Goal: Task Accomplishment & Management: Use online tool/utility

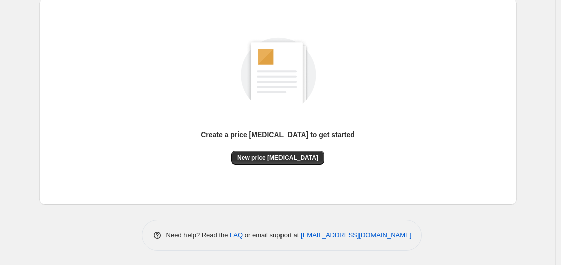
scroll to position [111, 0]
click at [264, 149] on div "Create a price [MEDICAL_DATA] to get started" at bounding box center [278, 139] width 154 height 21
click at [265, 153] on button "New price [MEDICAL_DATA]" at bounding box center [277, 157] width 93 height 14
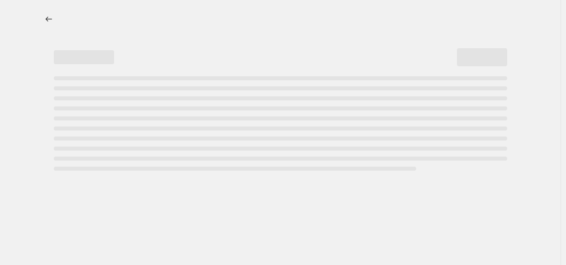
select select "percentage"
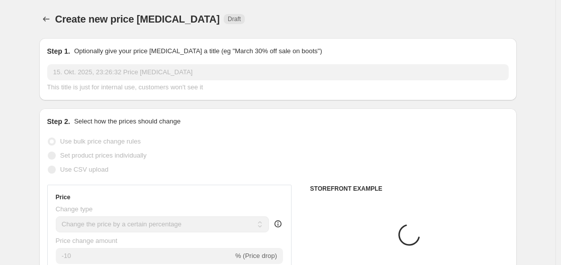
scroll to position [101, 0]
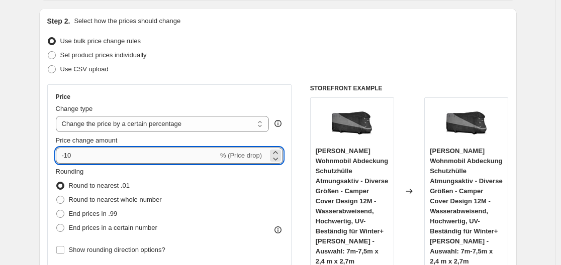
click at [126, 156] on input "-10" at bounding box center [137, 156] width 162 height 16
type input "-1"
type input "-35"
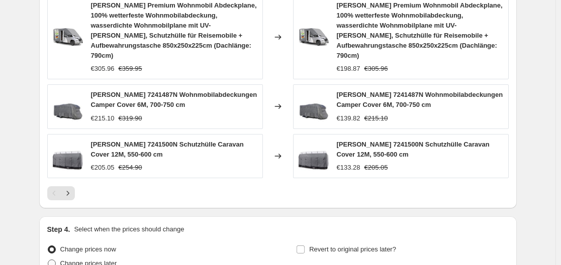
scroll to position [846, 0]
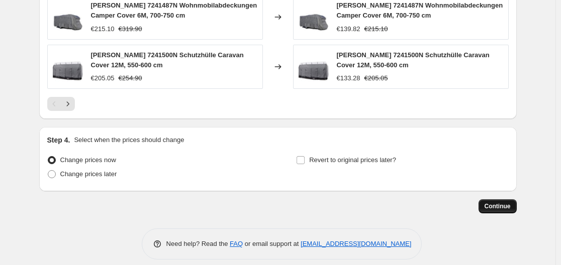
click at [399, 203] on span "Continue" at bounding box center [498, 207] width 26 height 8
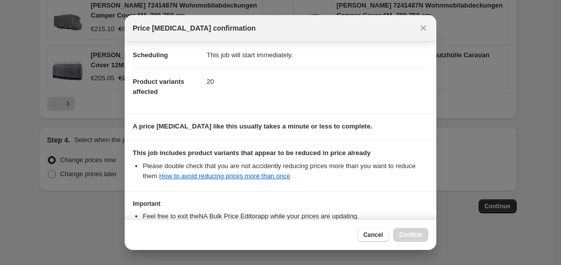
scroll to position [158, 0]
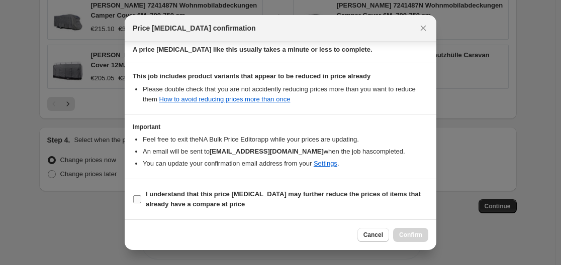
click at [149, 196] on b "I understand that this price [MEDICAL_DATA] may further reduce the prices of it…" at bounding box center [283, 199] width 275 height 18
click at [141, 196] on input "I understand that this price [MEDICAL_DATA] may further reduce the prices of it…" at bounding box center [137, 200] width 8 height 8
checkbox input "true"
click at [399, 238] on span "Confirm" at bounding box center [410, 235] width 23 height 8
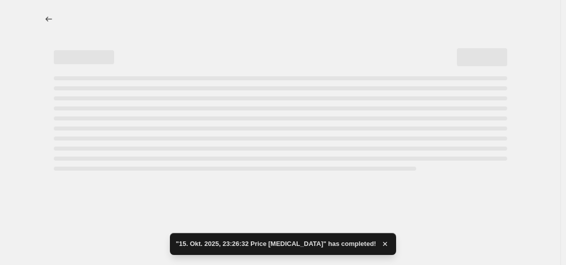
select select "percentage"
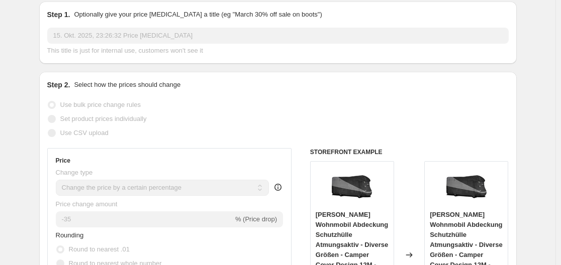
scroll to position [151, 0]
